Goal: Task Accomplishment & Management: Manage account settings

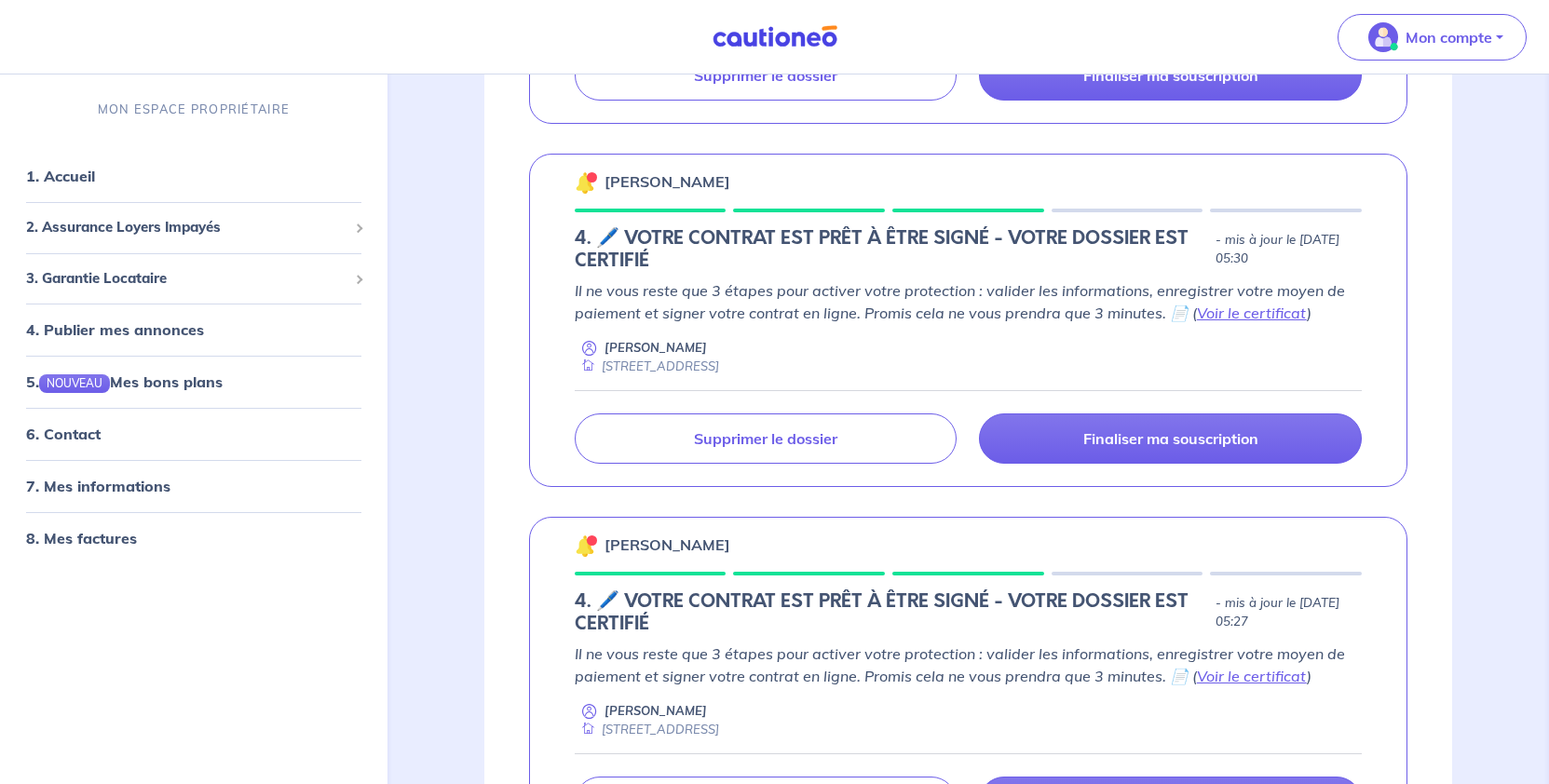
scroll to position [1770, 0]
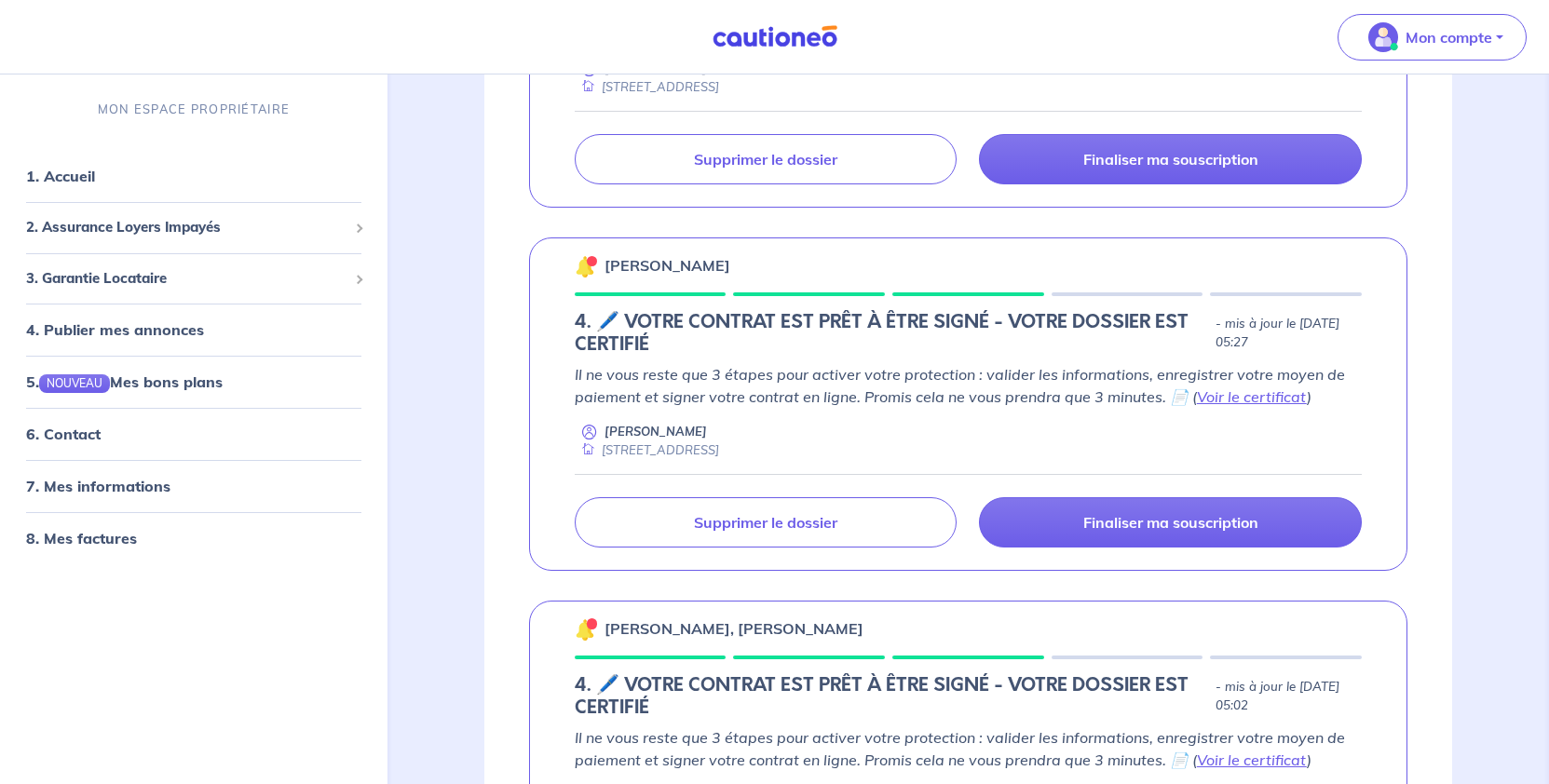
click at [1197, 43] on link "Voir le certificat" at bounding box center [1251, 33] width 110 height 18
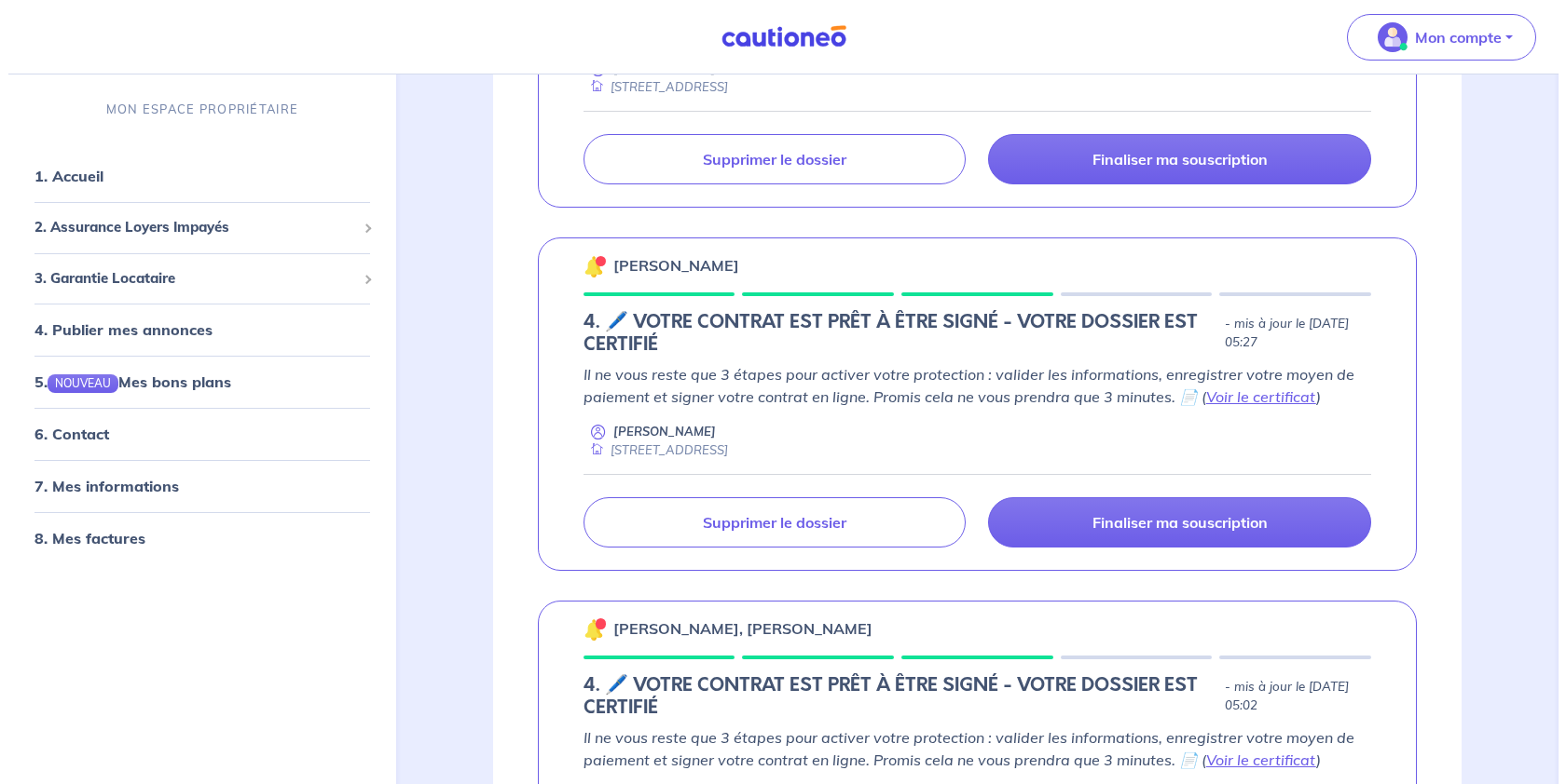
scroll to position [1863, 0]
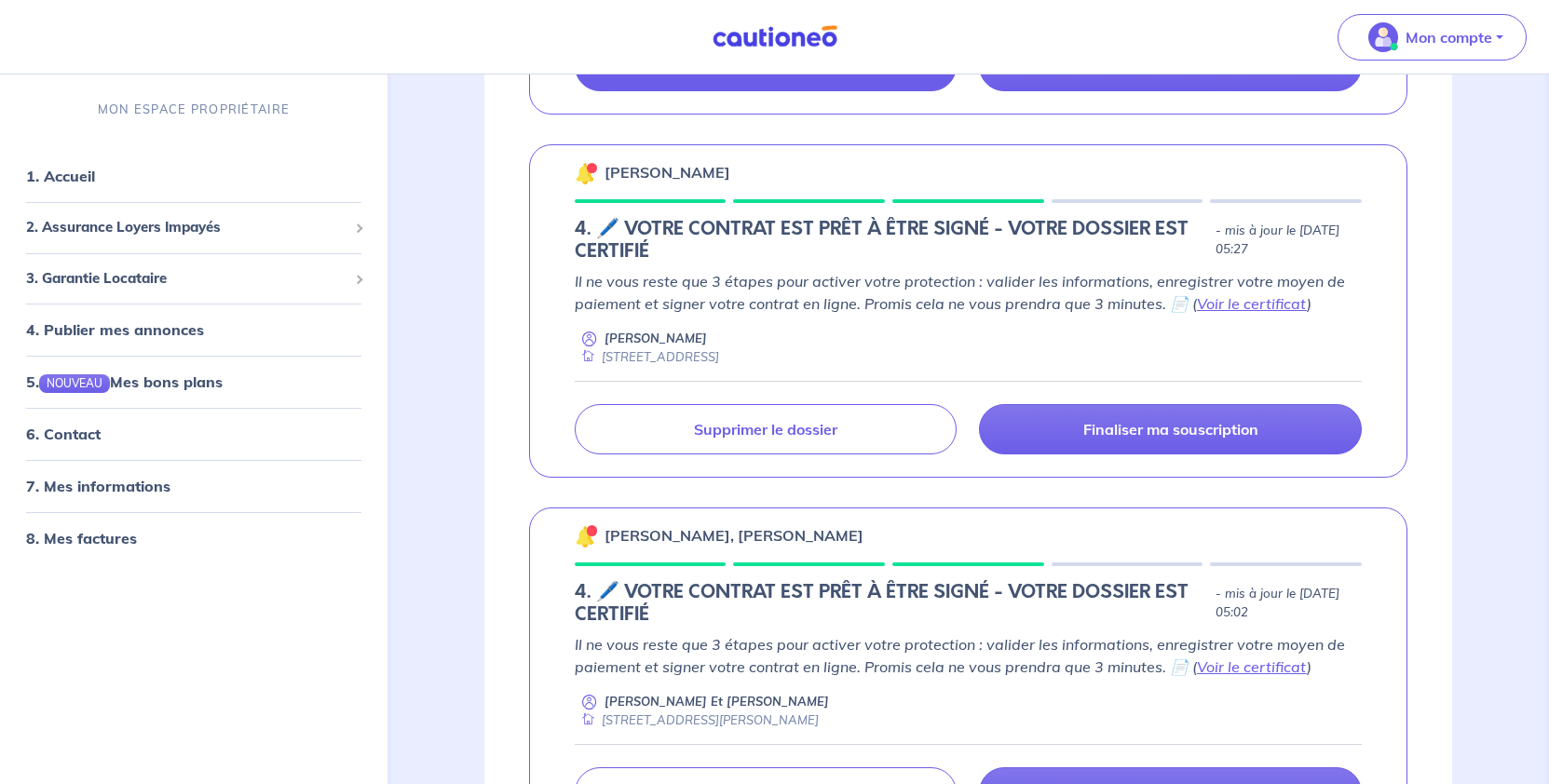
click at [772, 76] on p "Supprimer le dossier" at bounding box center [765, 65] width 143 height 18
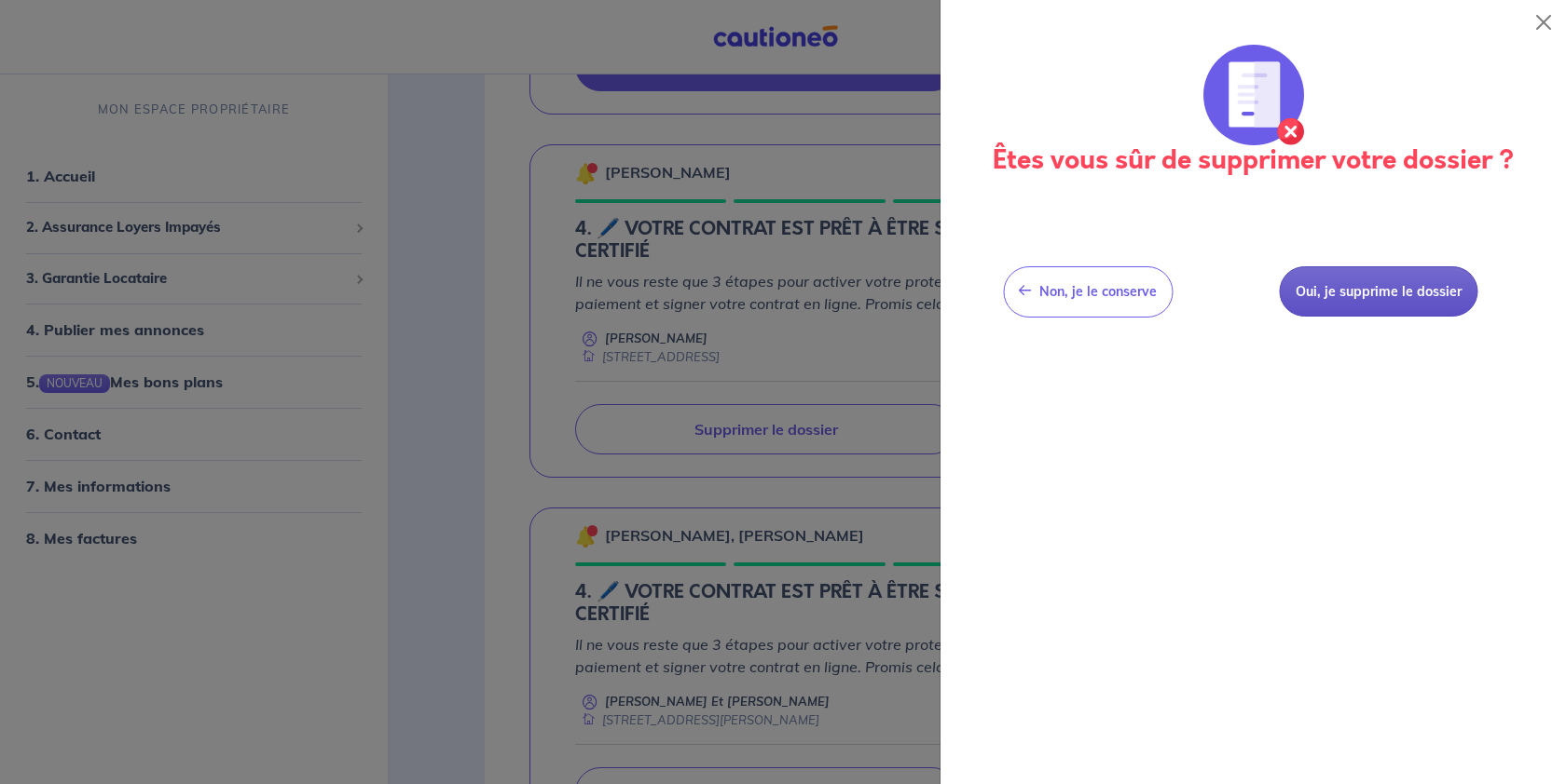
click at [1357, 318] on button "Oui, je supprime le dossier" at bounding box center [1378, 292] width 199 height 51
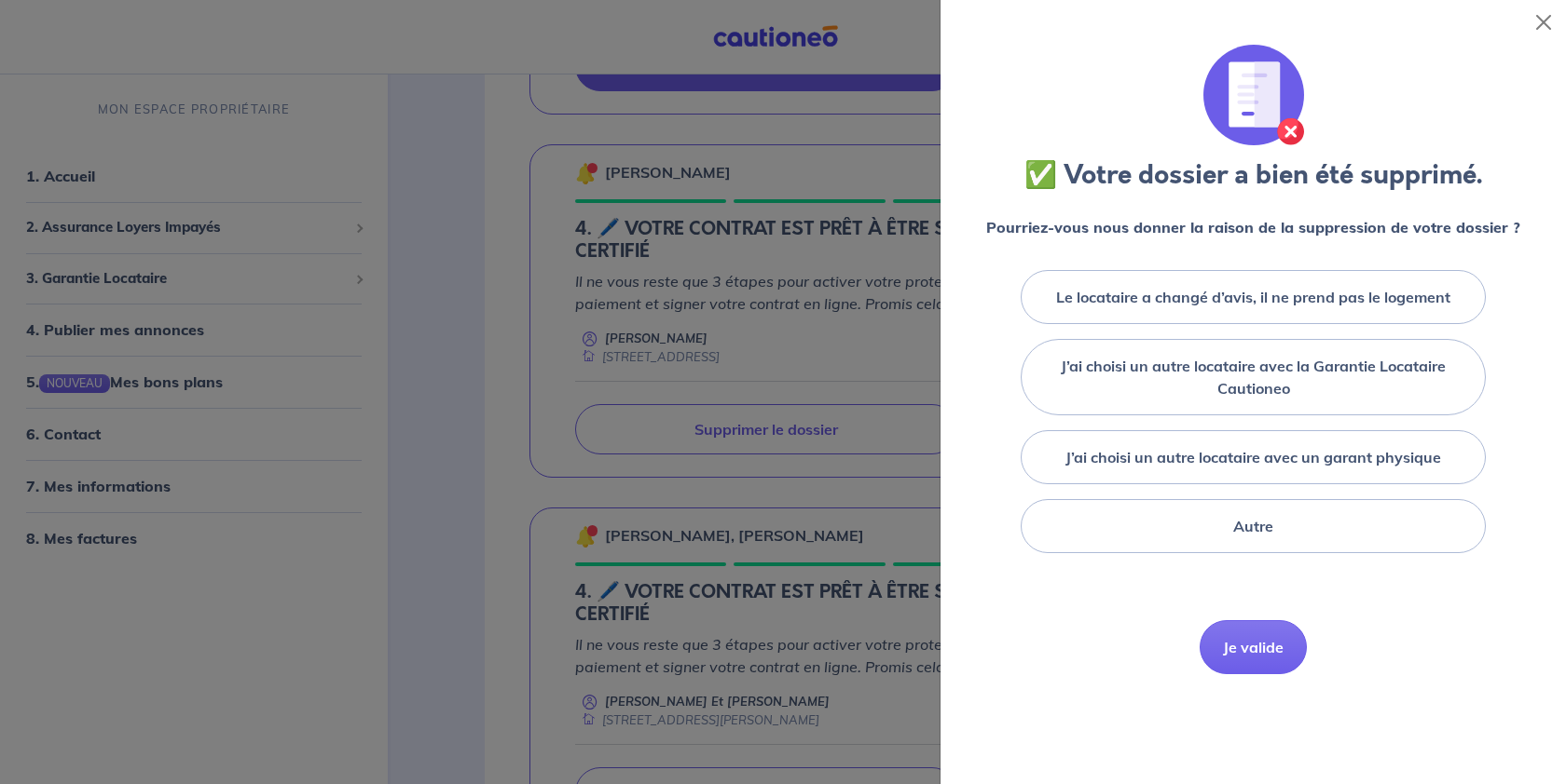
scroll to position [93, 0]
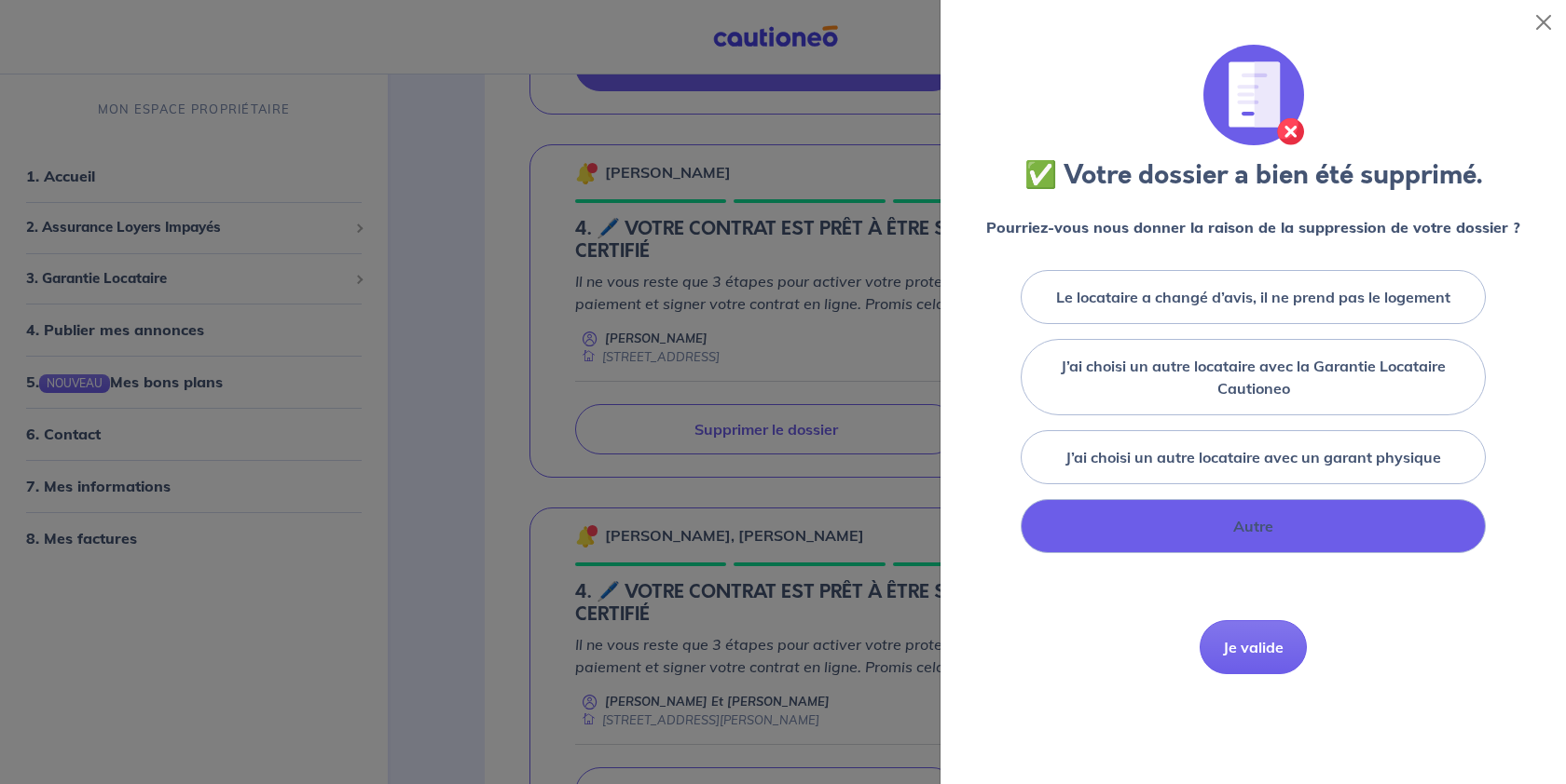
click at [1265, 537] on label "Autre" at bounding box center [1253, 526] width 40 height 22
click at [0, 0] on input "Autre" at bounding box center [0, 0] width 0 height 0
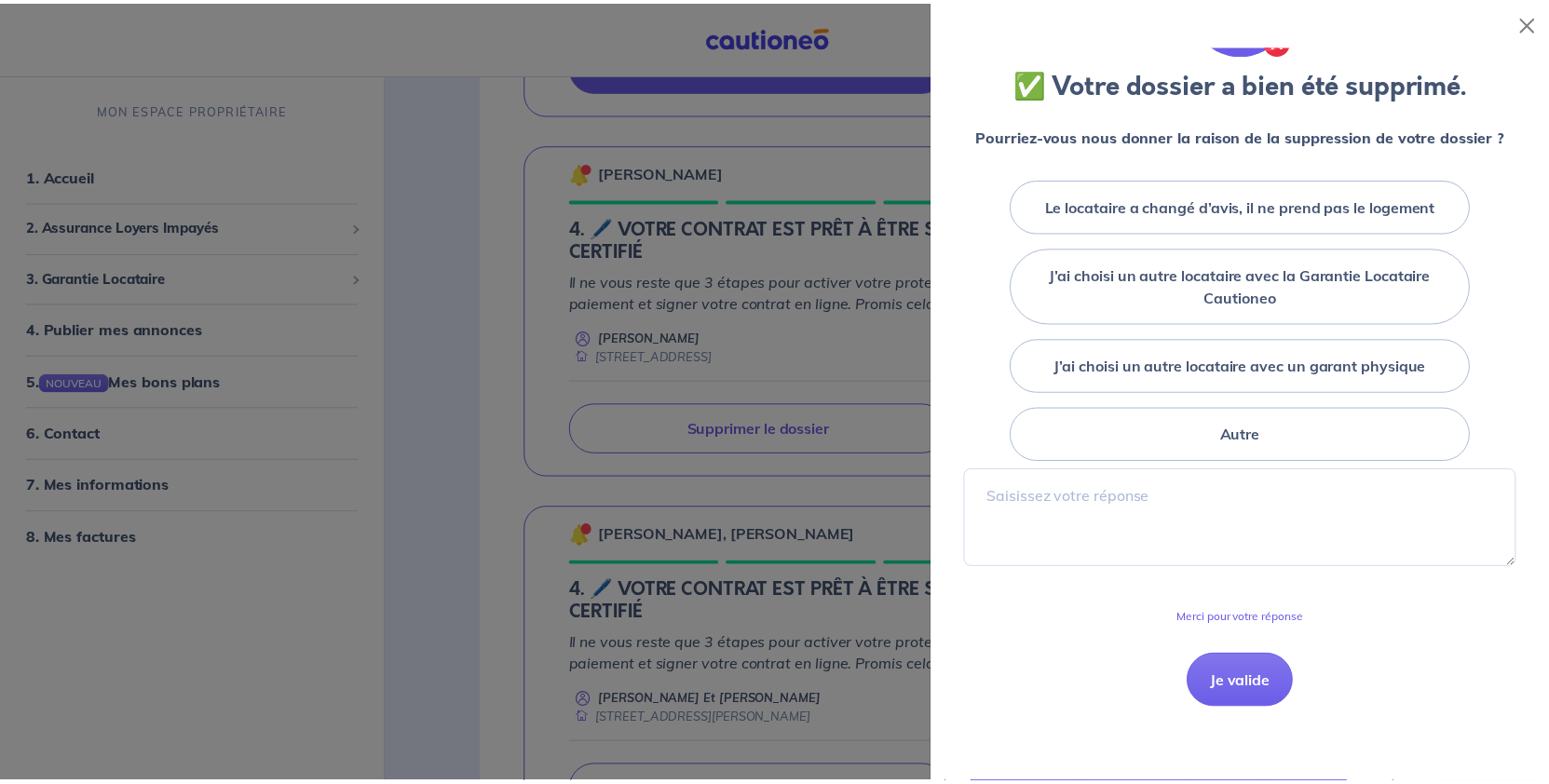
scroll to position [410, 0]
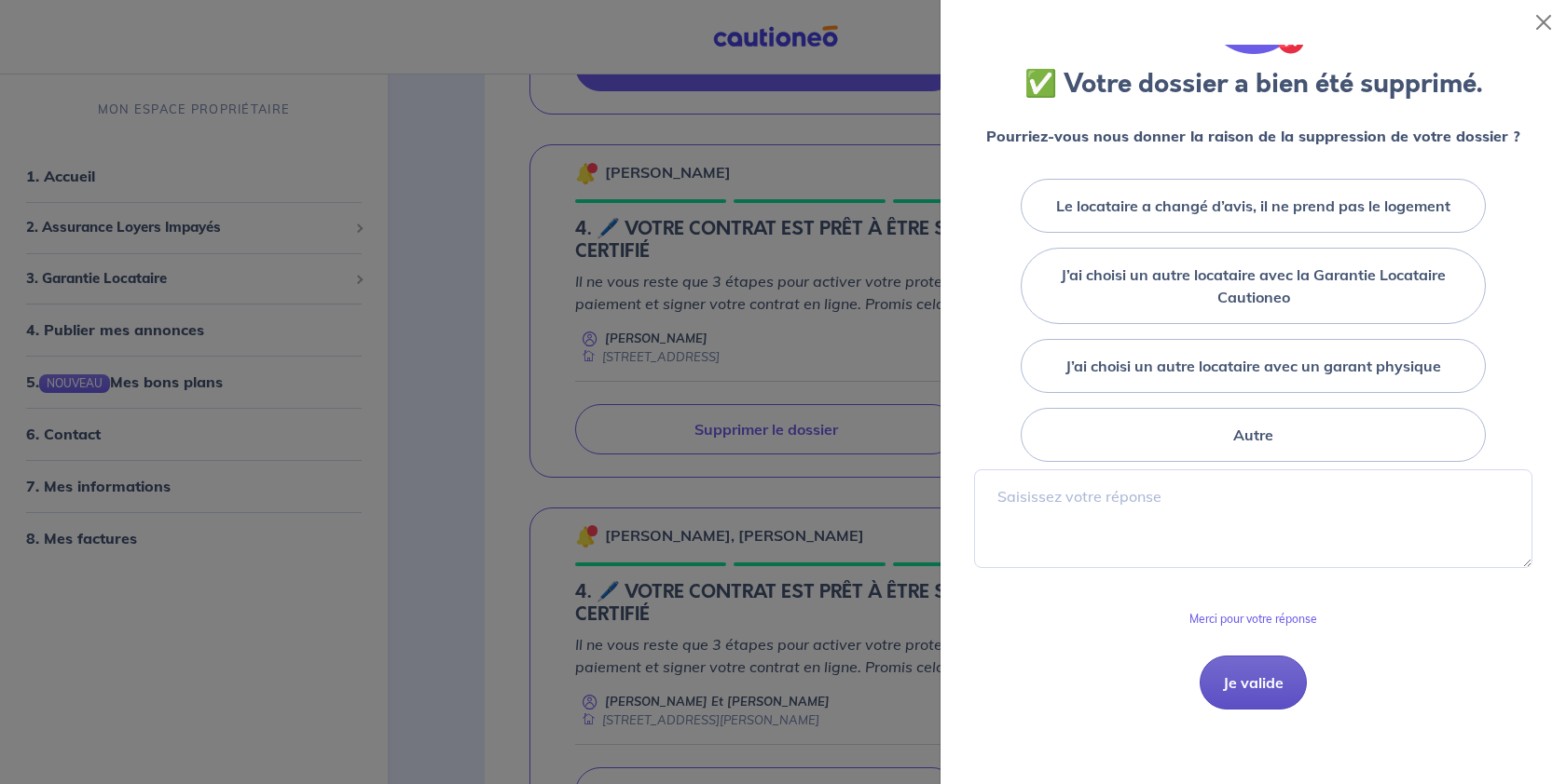
click at [1237, 674] on button "Je valide" at bounding box center [1253, 682] width 108 height 54
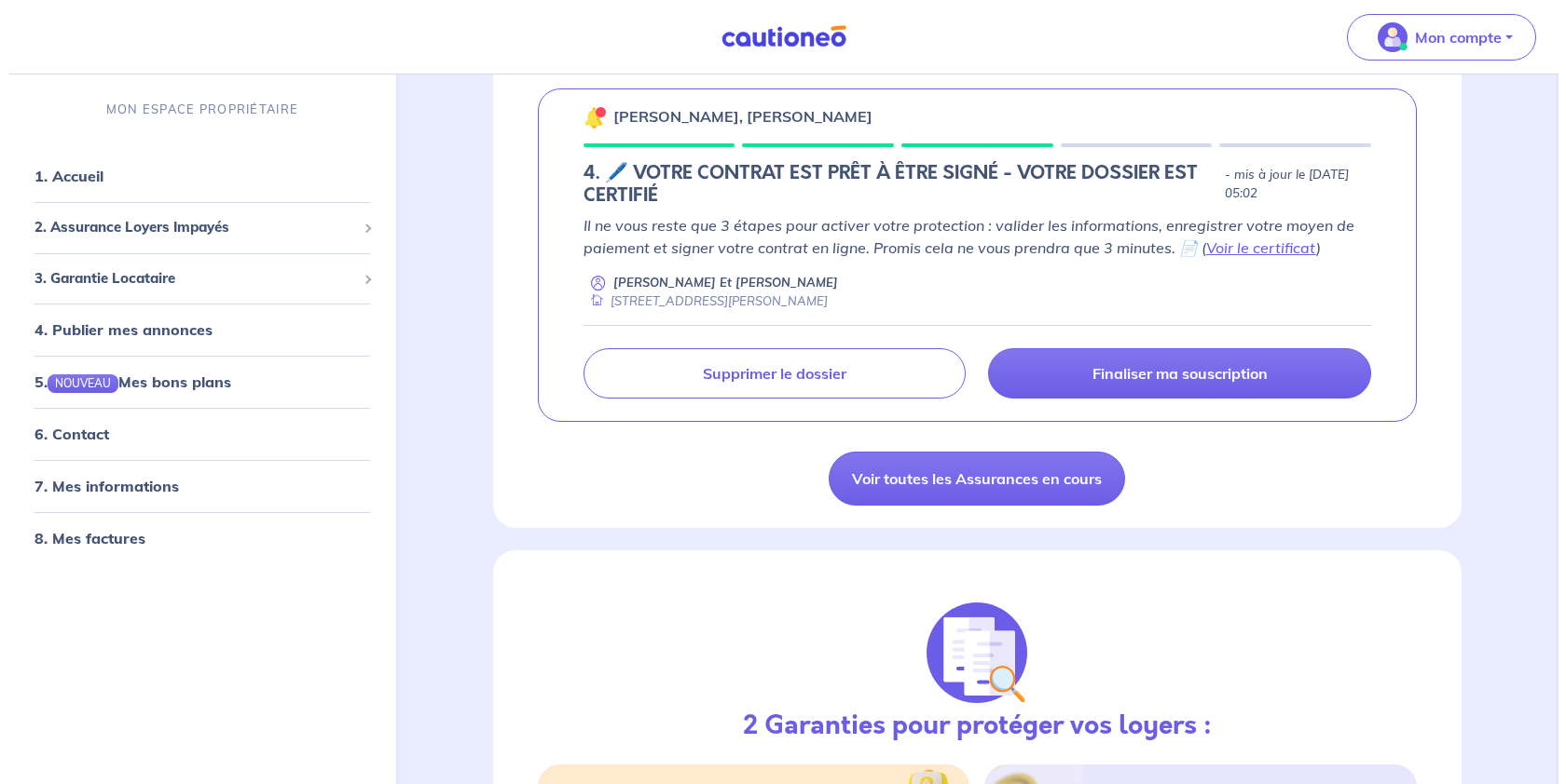
scroll to position [2701, 0]
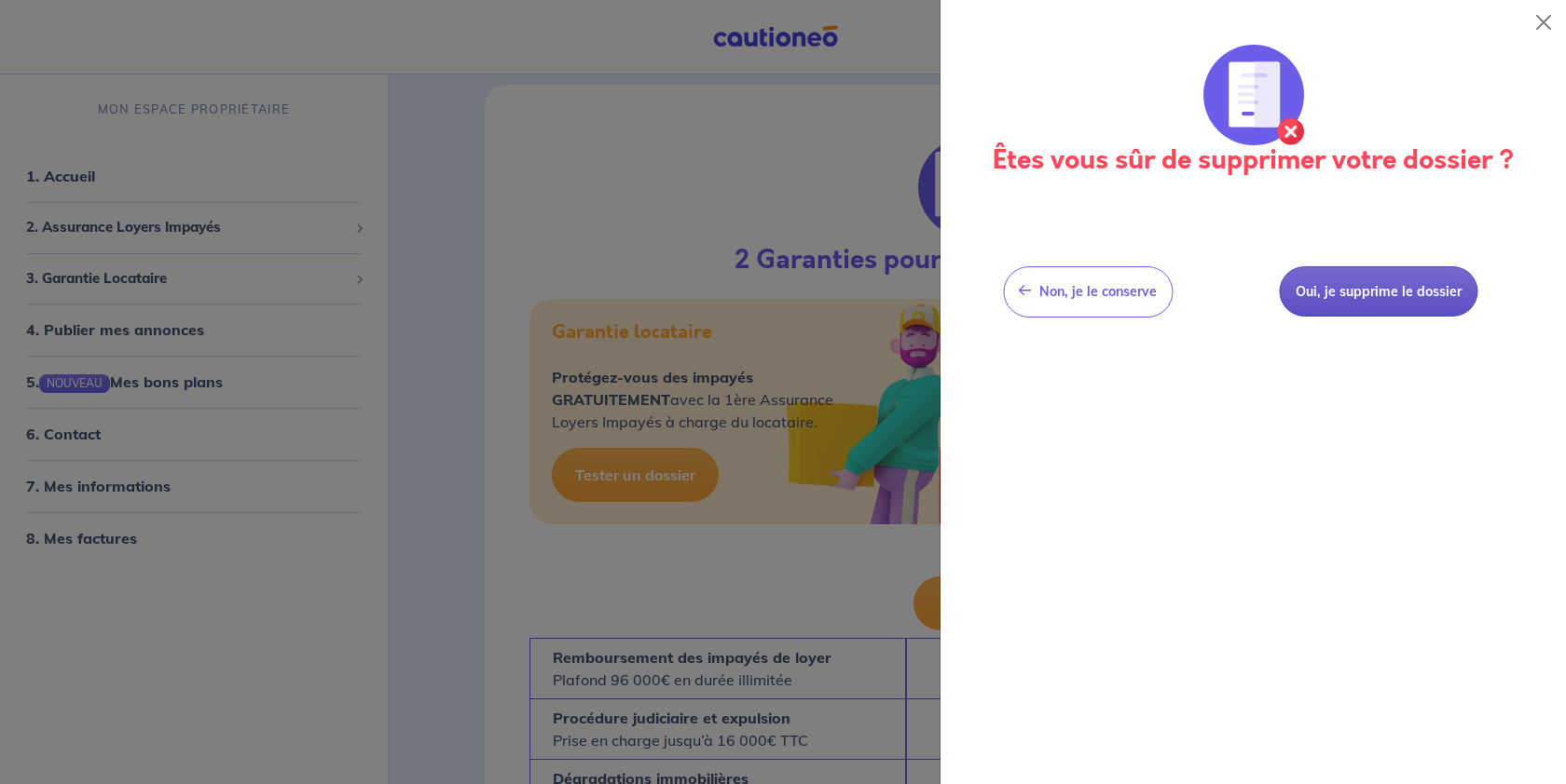
click at [1407, 318] on button "Oui, je supprime le dossier" at bounding box center [1378, 292] width 199 height 51
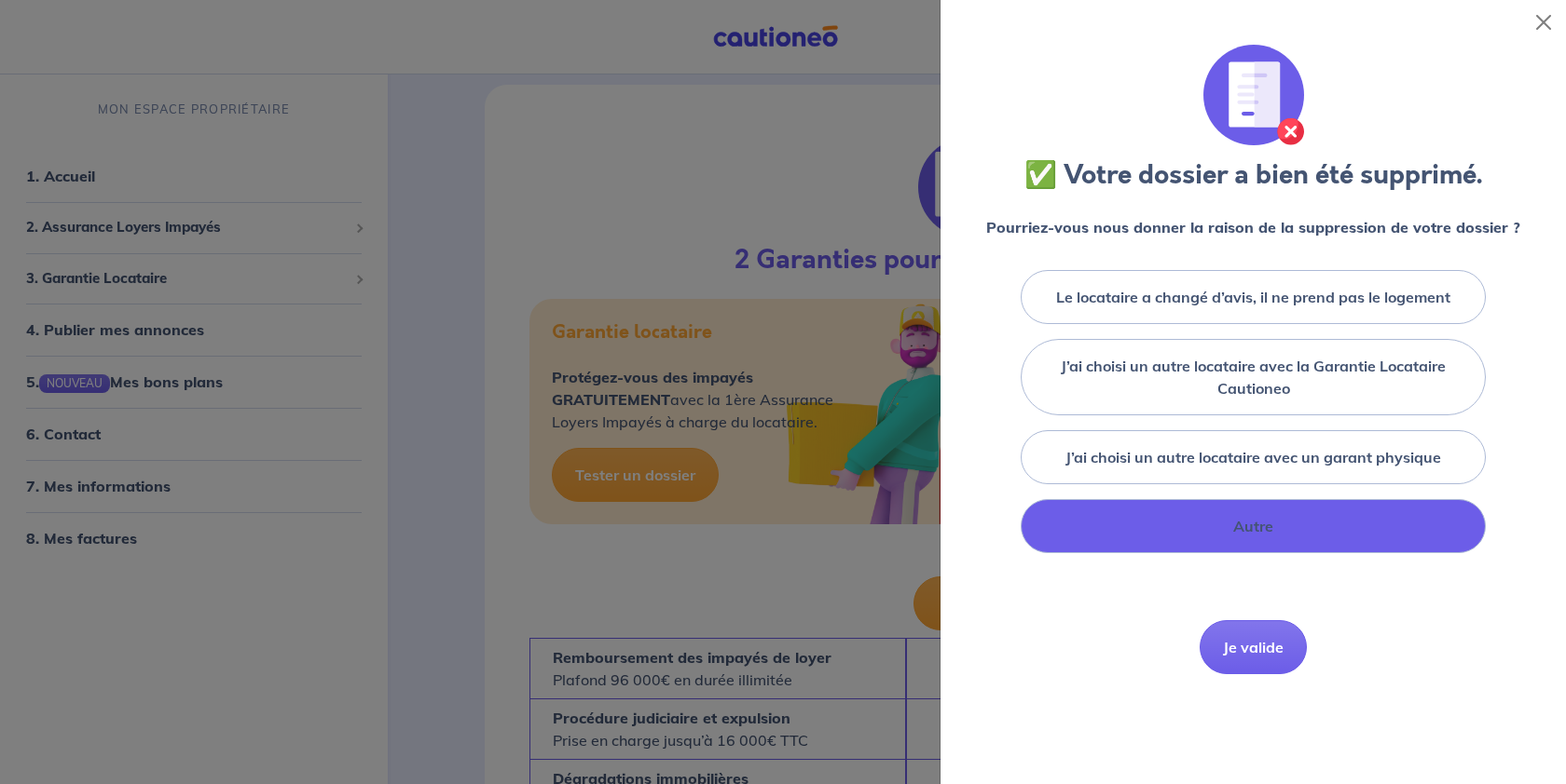
click at [1312, 554] on div "Autre" at bounding box center [1253, 526] width 465 height 54
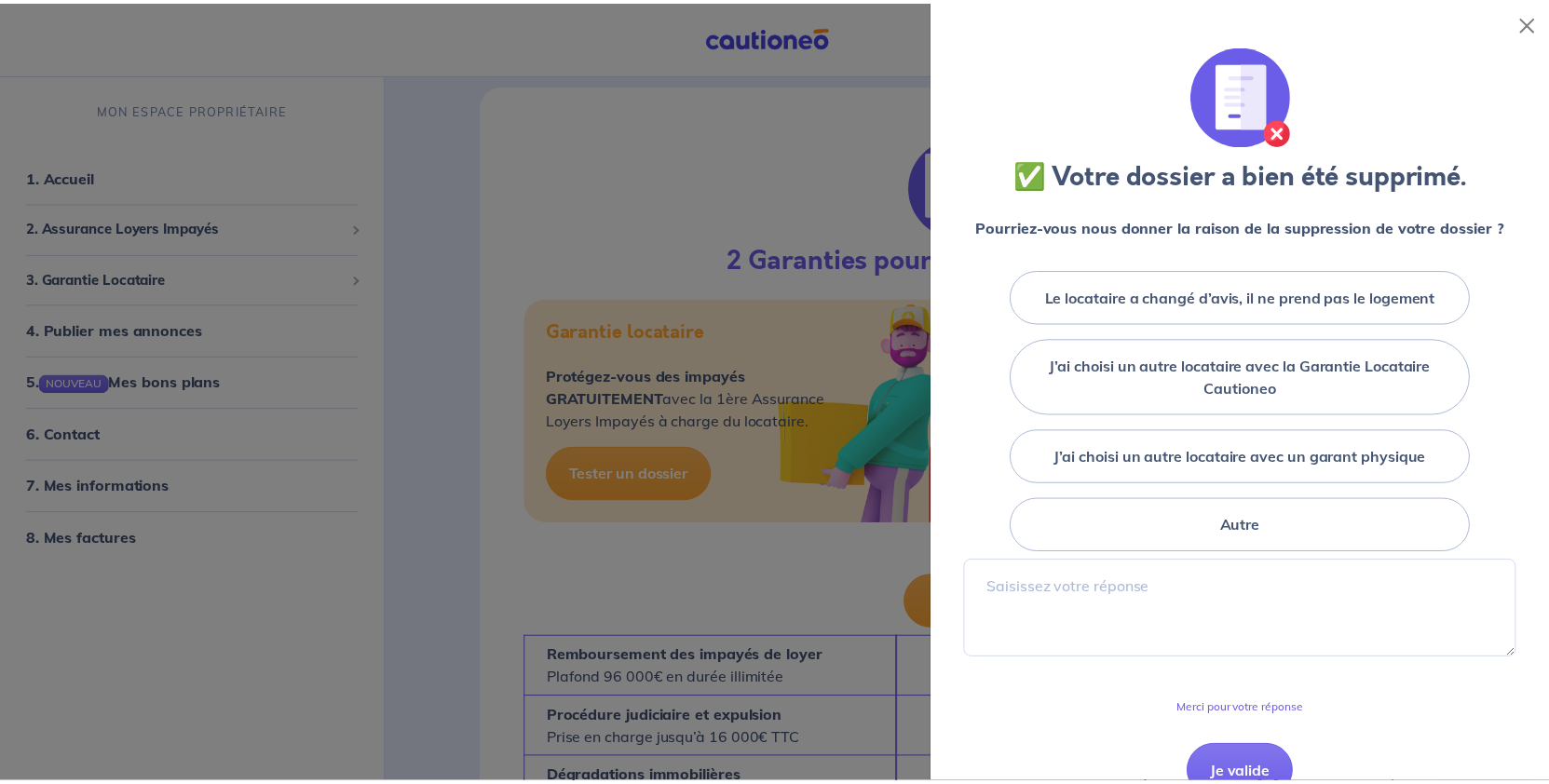
scroll to position [372, 0]
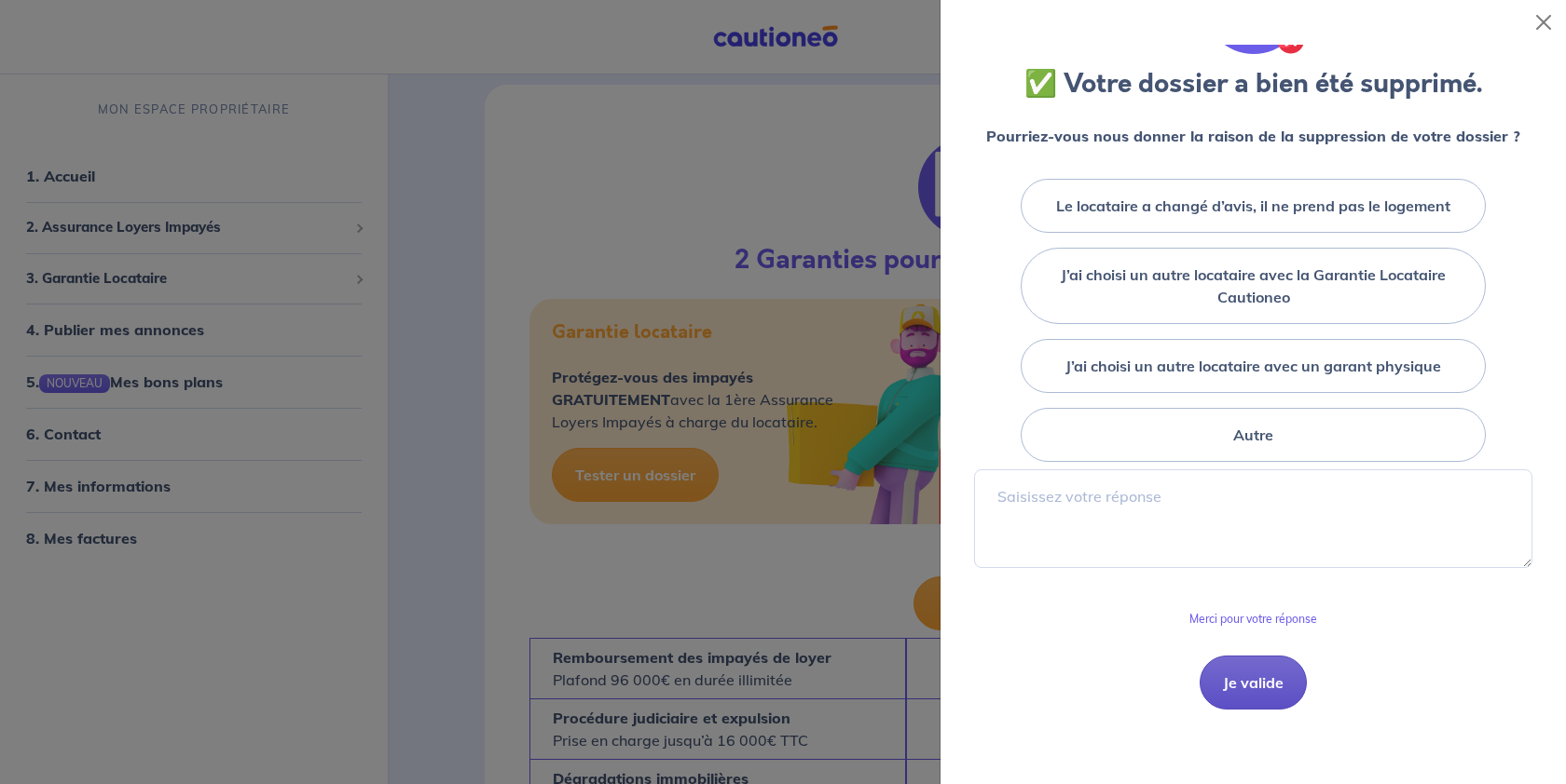
click at [1261, 692] on button "Je valide" at bounding box center [1253, 682] width 108 height 54
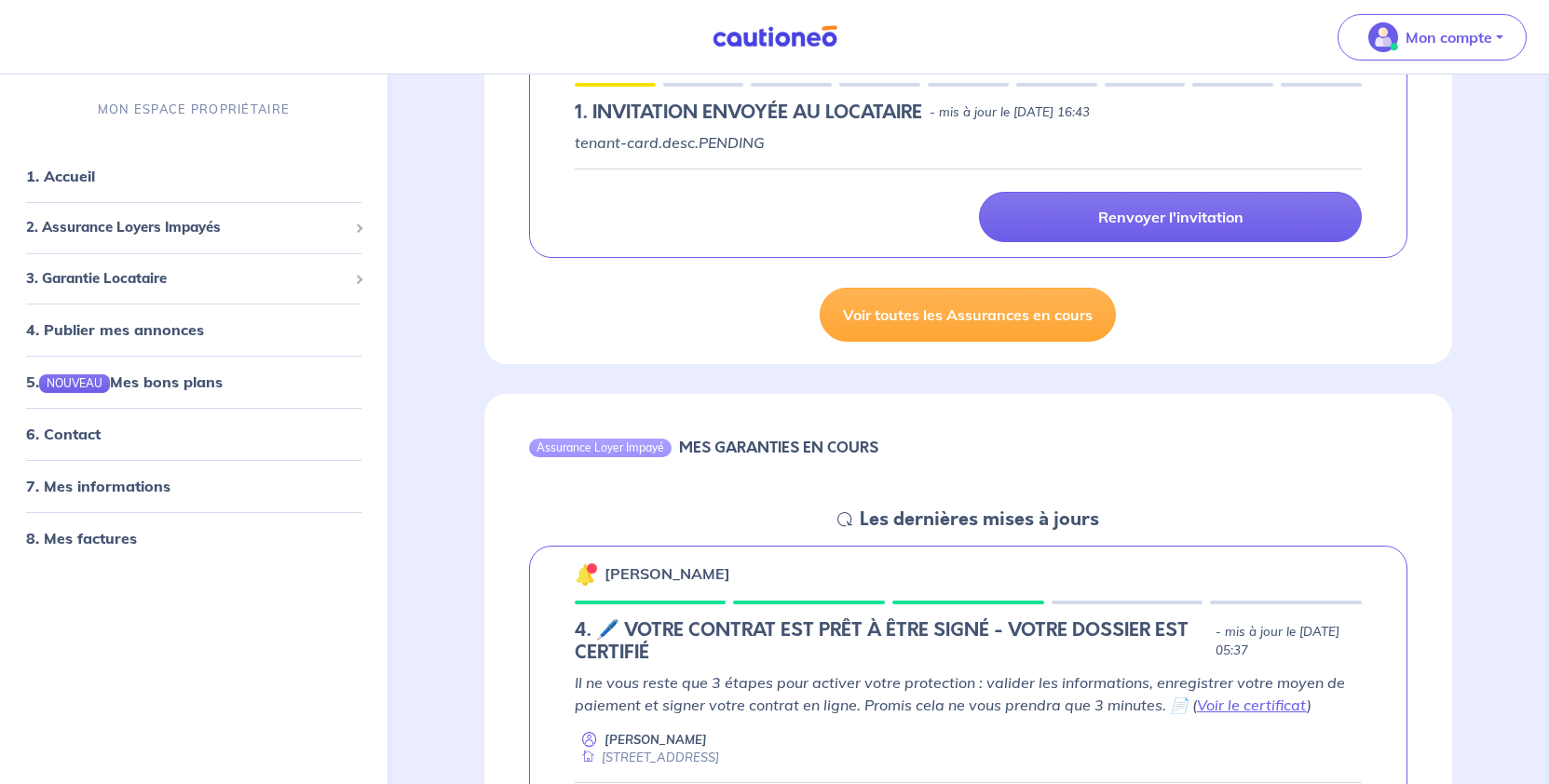
scroll to position [0, 0]
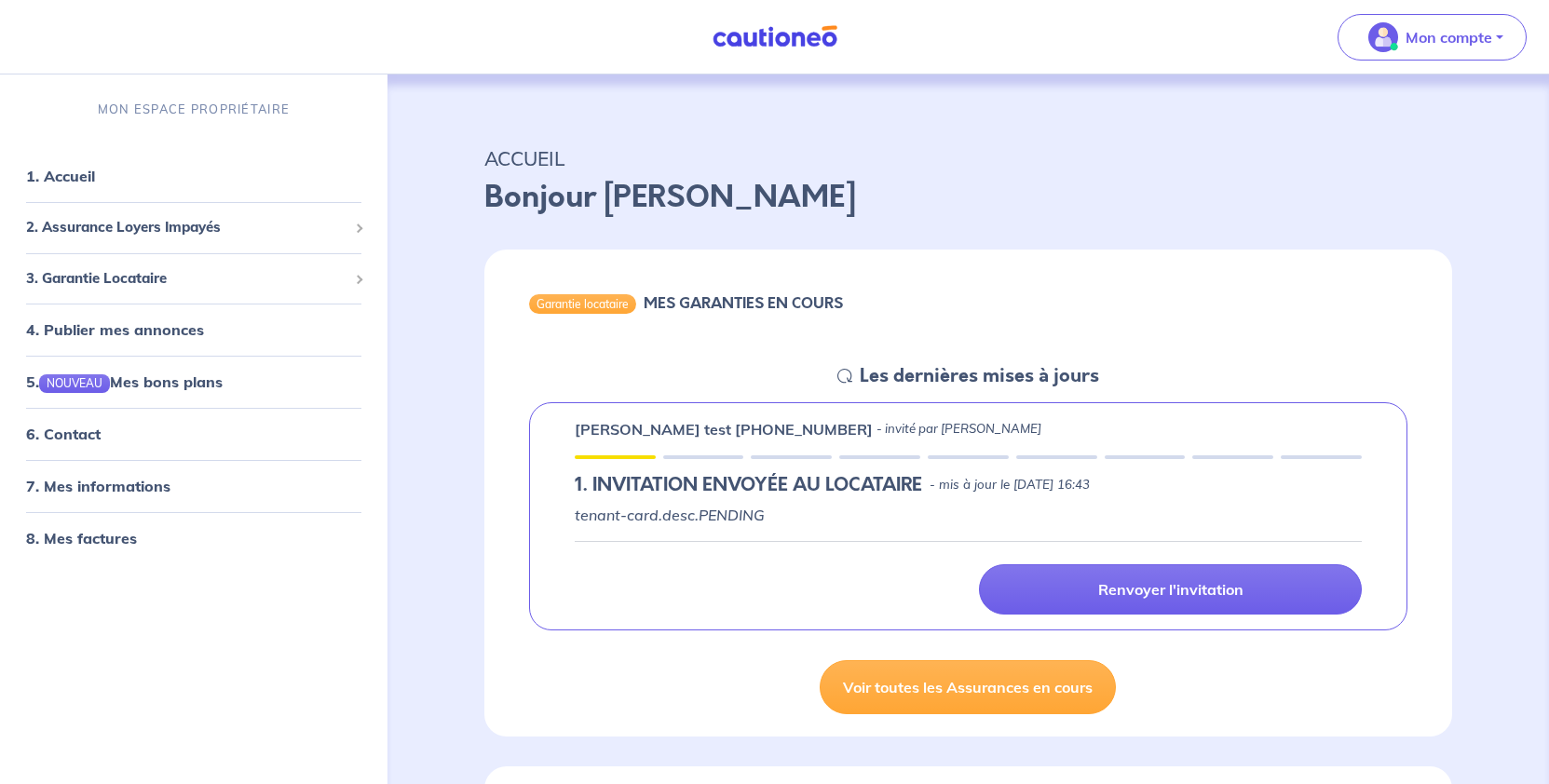
click at [1453, 235] on div "ACCUEIL Bonjour [PERSON_NAME]" at bounding box center [968, 177] width 1058 height 115
click at [1480, 491] on div "Garantie locataire MES GARANTIES EN COURS Les dernières mises à jours [PERSON_N…" at bounding box center [968, 486] width 1058 height 501
